Goal: Task Accomplishment & Management: Use online tool/utility

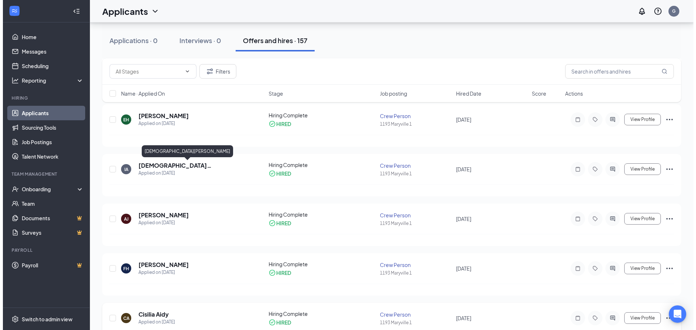
scroll to position [109, 0]
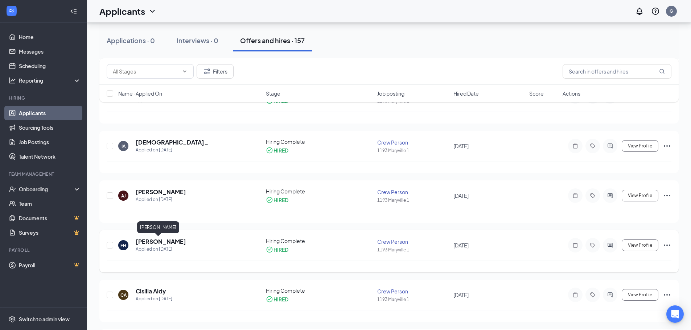
click at [167, 242] on h5 "[PERSON_NAME]" at bounding box center [161, 242] width 50 height 8
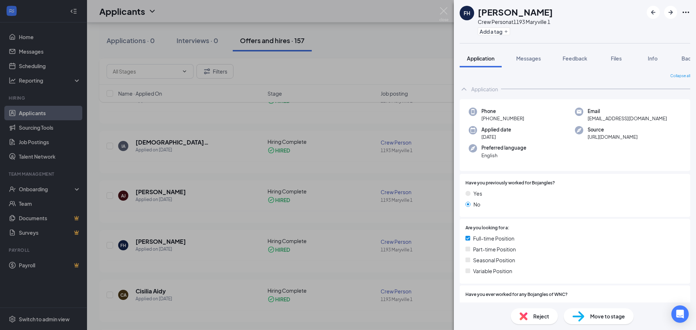
click at [685, 11] on icon "Ellipses" at bounding box center [686, 12] width 9 height 9
click at [624, 24] on div "FH [PERSON_NAME] Crew Person at 1193 Maryville 1 Add a tag" at bounding box center [575, 21] width 242 height 43
click at [663, 31] on link "View full application" at bounding box center [647, 28] width 78 height 7
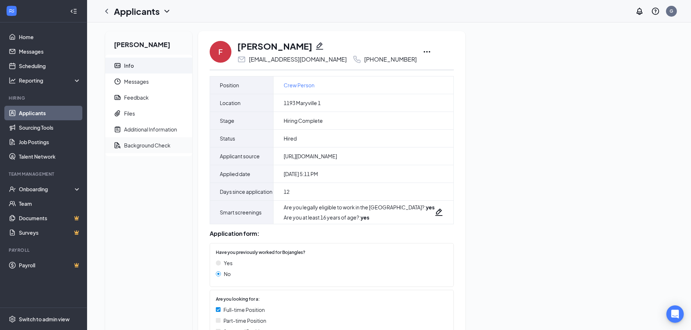
click at [137, 145] on div "Background Check" at bounding box center [147, 145] width 46 height 7
